Goal: Check status

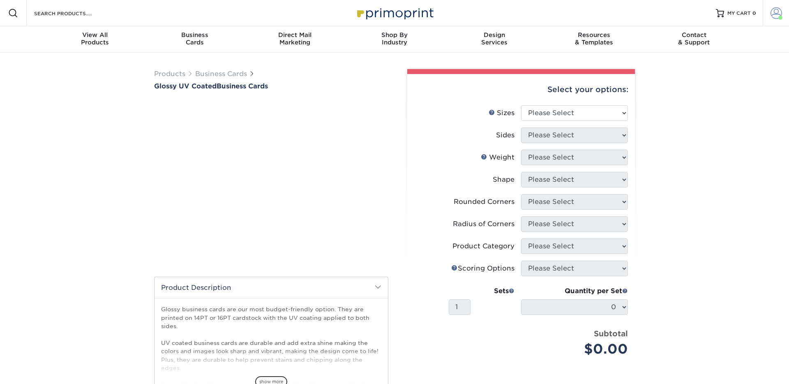
click at [775, 14] on span at bounding box center [777, 13] width 12 height 12
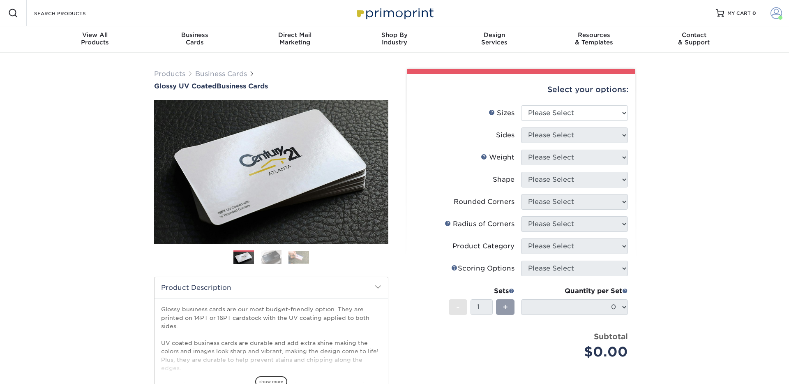
click at [775, 21] on link "Account" at bounding box center [776, 13] width 26 height 26
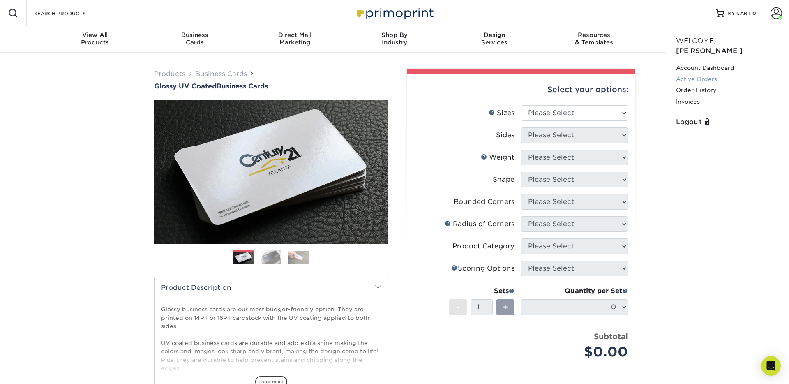
click at [686, 74] on link "Active Orders" at bounding box center [727, 79] width 103 height 11
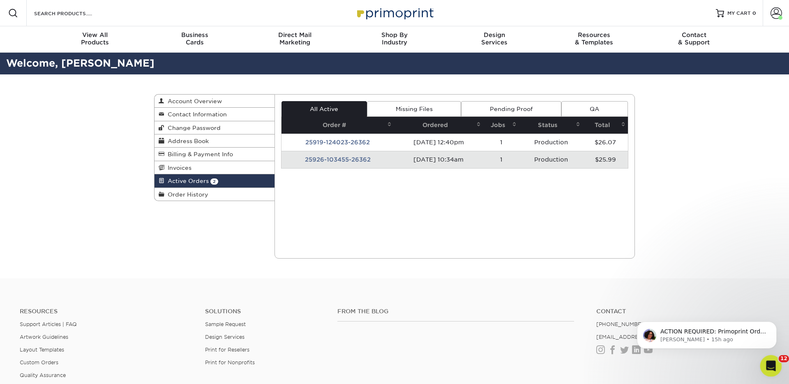
click at [769, 364] on icon "Open Intercom Messenger" at bounding box center [770, 365] width 14 height 14
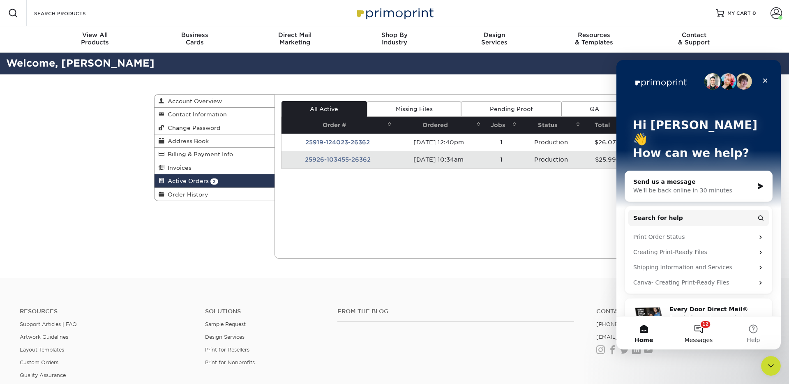
click at [693, 338] on span "Messages" at bounding box center [699, 340] width 28 height 6
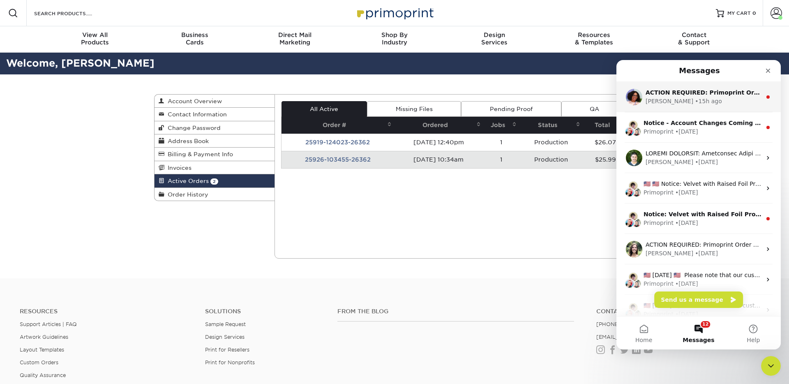
click at [698, 97] on div "Avery • 15h ago" at bounding box center [704, 101] width 116 height 9
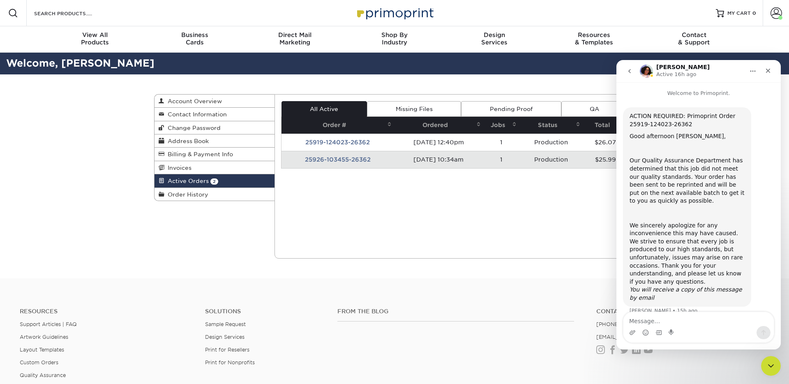
scroll to position [4, 0]
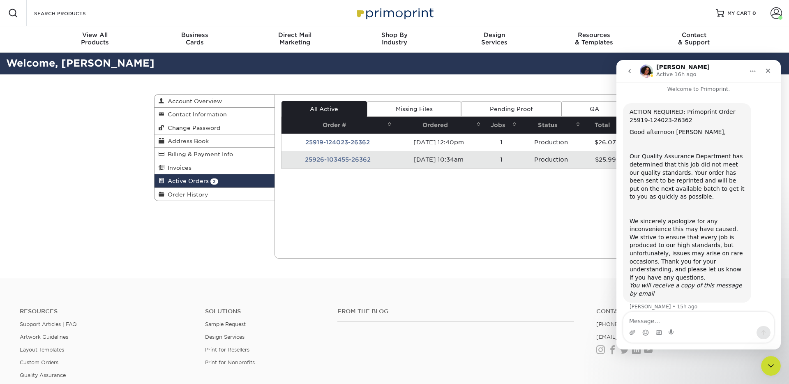
click at [557, 149] on td "Production" at bounding box center [551, 142] width 64 height 17
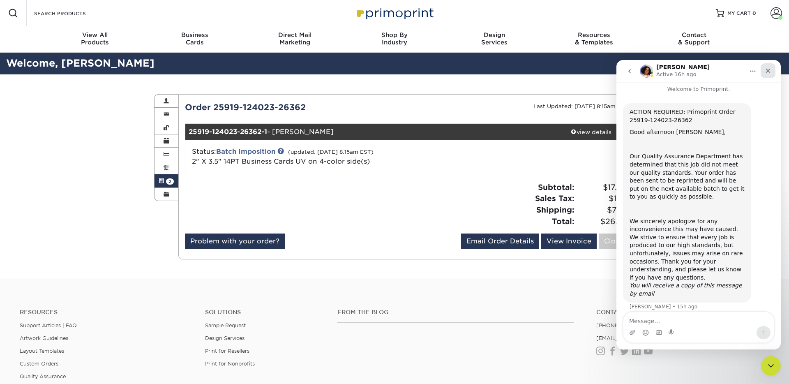
click at [767, 65] on div "Close" at bounding box center [768, 70] width 15 height 15
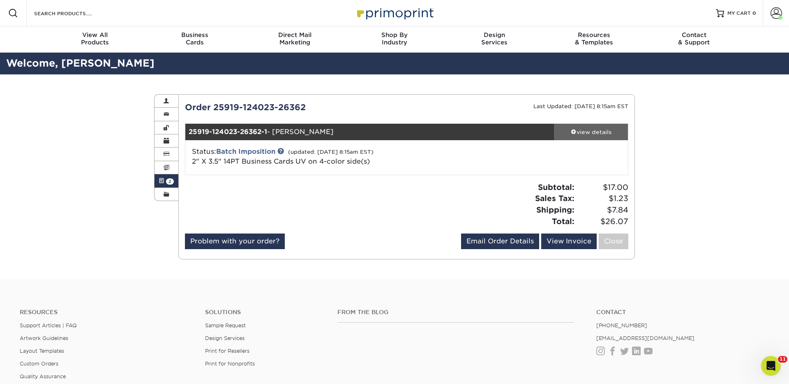
click at [601, 138] on link "view details" at bounding box center [591, 132] width 74 height 16
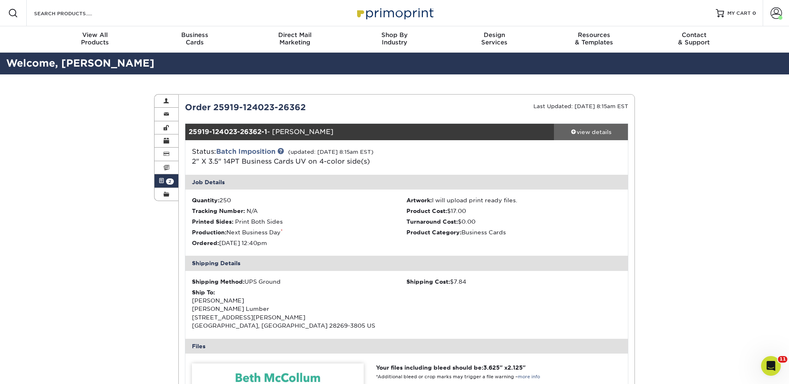
click at [601, 138] on link "view details" at bounding box center [591, 132] width 74 height 16
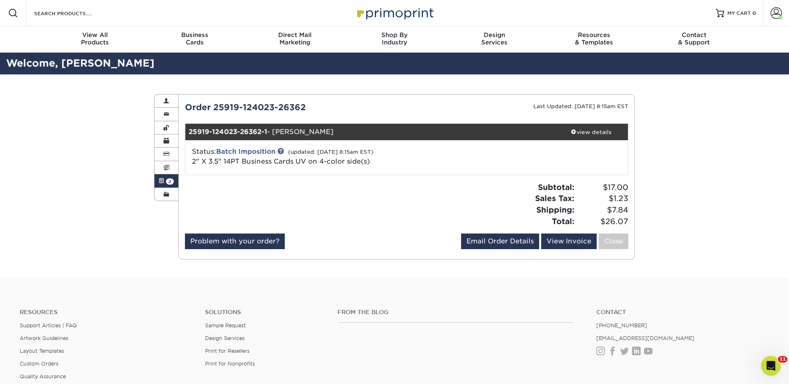
click at [159, 175] on link "Active Orders 2" at bounding box center [167, 180] width 24 height 13
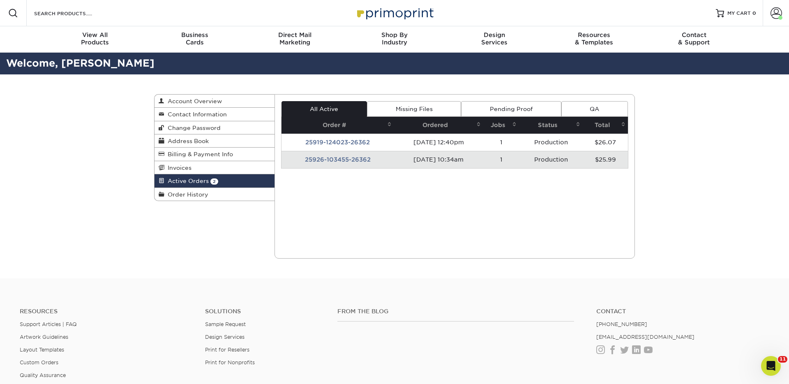
click at [394, 158] on td "09/26/2025 10:34am" at bounding box center [439, 159] width 90 height 17
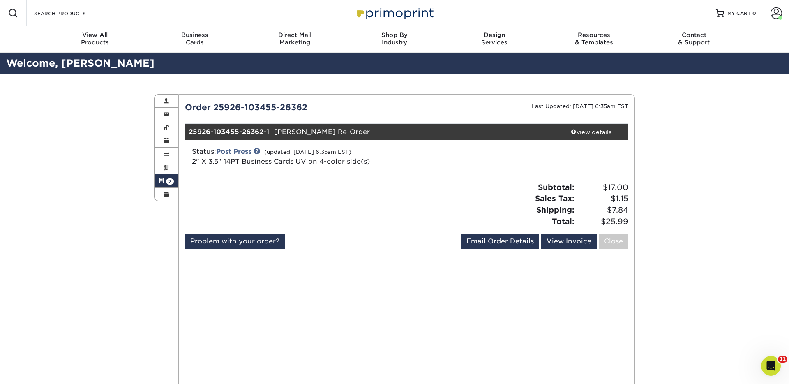
drag, startPoint x: 163, startPoint y: 181, endPoint x: 178, endPoint y: 182, distance: 14.4
click at [163, 181] on span at bounding box center [162, 181] width 6 height 7
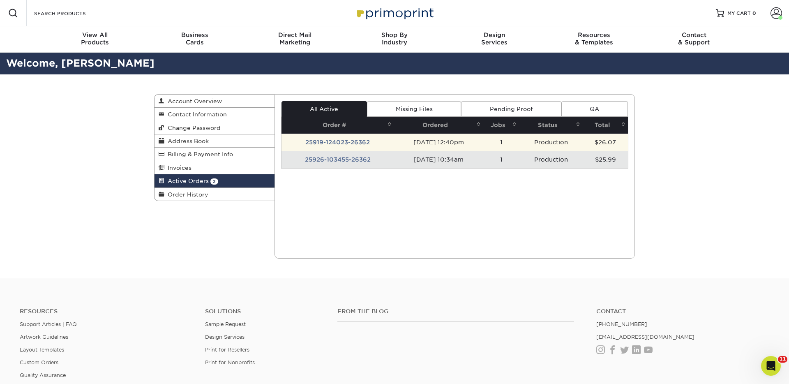
click at [423, 146] on td "09/19/2025 12:40pm" at bounding box center [439, 142] width 90 height 17
